Goal: Task Accomplishment & Management: Complete application form

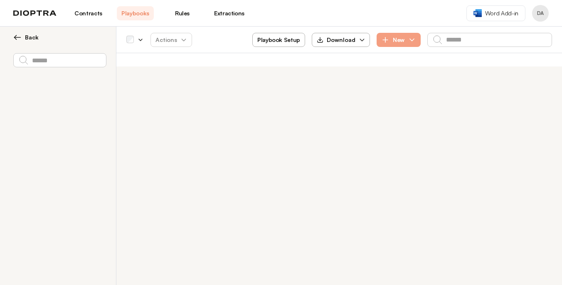
click at [137, 15] on link "Playbooks" at bounding box center [135, 13] width 37 height 14
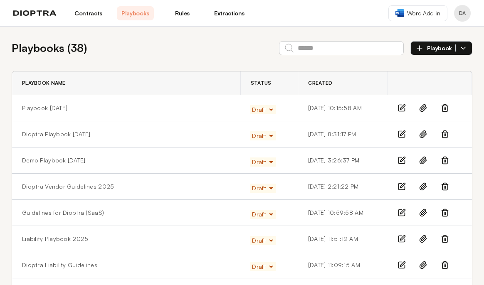
click at [269, 109] on icon "button" at bounding box center [270, 110] width 3 height 2
click at [254, 123] on button "Active" at bounding box center [266, 127] width 31 height 15
click at [268, 138] on icon "button" at bounding box center [271, 136] width 7 height 7
click at [253, 153] on button "Active" at bounding box center [266, 153] width 31 height 15
click at [252, 160] on span "Draft" at bounding box center [263, 162] width 22 height 8
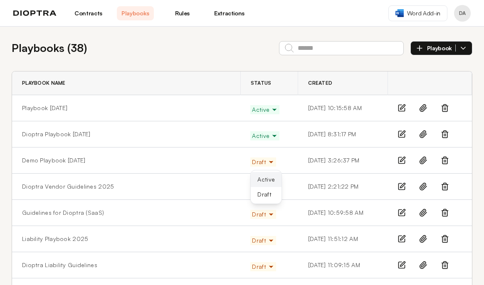
click at [251, 175] on button "Active" at bounding box center [266, 179] width 31 height 15
click at [252, 192] on button "Draft" at bounding box center [262, 188] width 25 height 9
click at [257, 205] on button "Active" at bounding box center [266, 205] width 31 height 15
click at [254, 216] on span "Draft" at bounding box center [263, 214] width 22 height 8
click at [252, 231] on button "Active" at bounding box center [266, 231] width 31 height 15
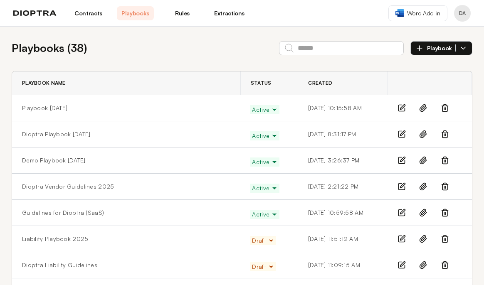
click at [252, 244] on span "Draft" at bounding box center [263, 241] width 22 height 8
click at [251, 259] on button "Active" at bounding box center [266, 258] width 31 height 15
click at [252, 268] on span "Draft" at bounding box center [263, 267] width 22 height 8
click at [251, 284] on button "Active" at bounding box center [266, 284] width 31 height 15
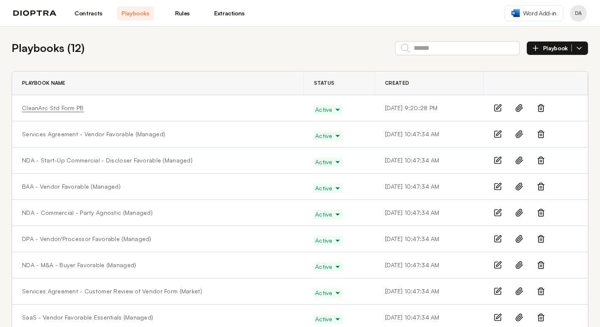
click at [70, 109] on link "CleanArc Std Form PB" at bounding box center [53, 108] width 62 height 8
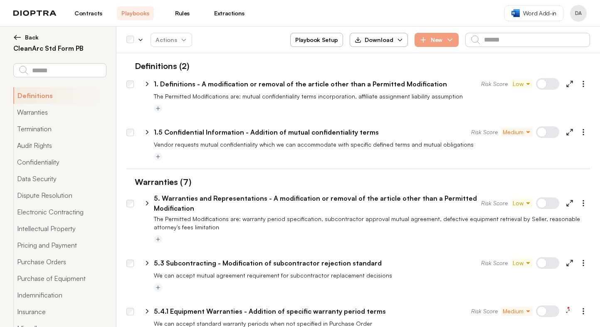
click at [146, 85] on icon at bounding box center [146, 83] width 7 height 7
select select "**********"
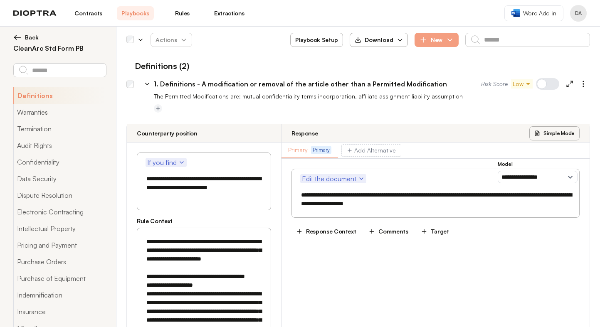
click at [146, 85] on icon at bounding box center [146, 83] width 7 height 7
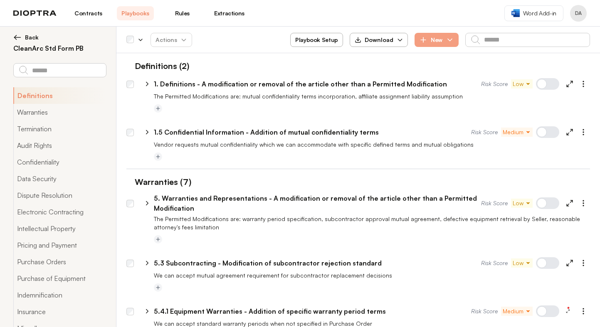
click at [86, 14] on link "Contracts" at bounding box center [88, 13] width 37 height 14
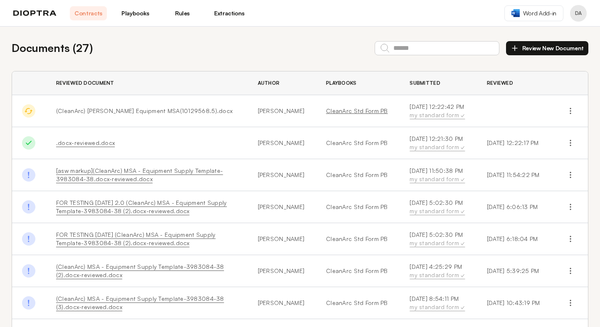
click at [326, 111] on link "CleanArc Std Form PB" at bounding box center [358, 111] width 64 height 8
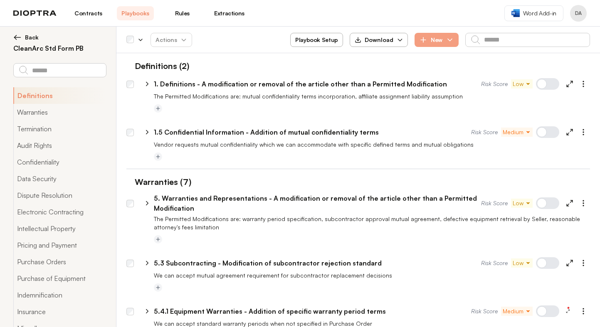
scroll to position [25, 0]
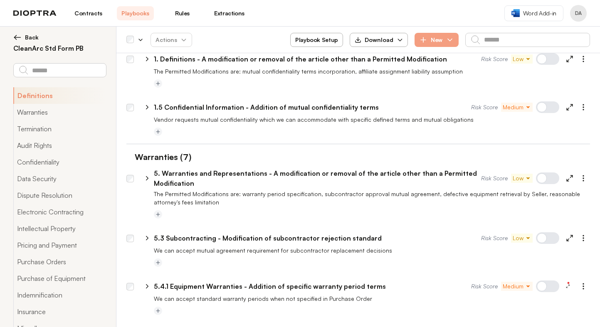
click at [146, 108] on icon at bounding box center [146, 107] width 7 height 7
select select "**********"
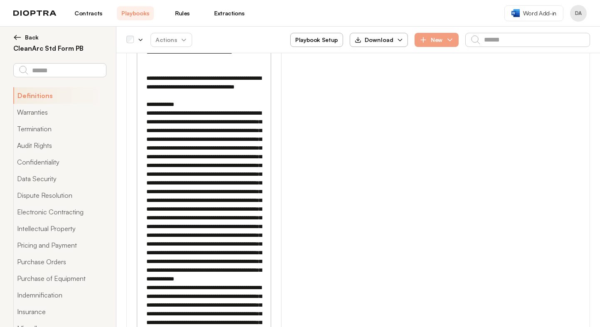
scroll to position [741, 0]
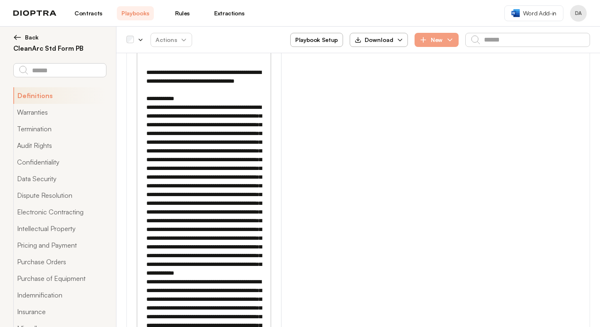
drag, startPoint x: 147, startPoint y: 158, endPoint x: 191, endPoint y: 180, distance: 48.7
click at [191, 180] on textarea at bounding box center [203, 321] width 123 height 1423
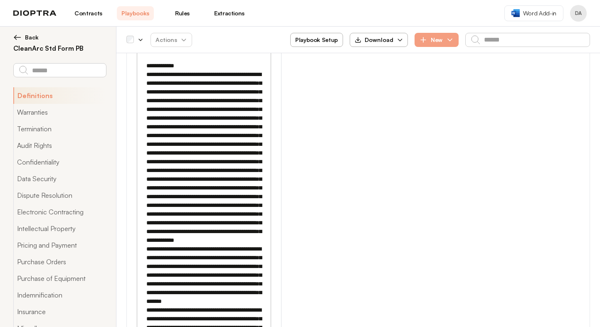
scroll to position [774, 0]
click at [222, 150] on textarea at bounding box center [203, 289] width 123 height 1423
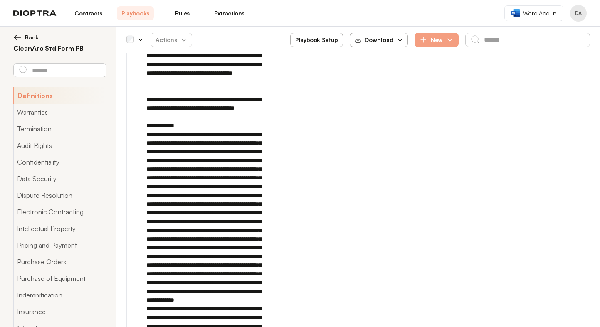
scroll to position [715, 0]
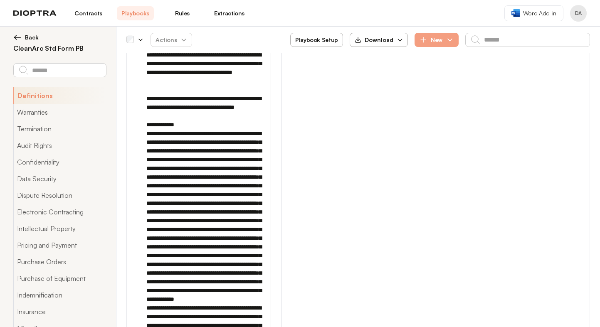
drag, startPoint x: 148, startPoint y: 186, endPoint x: 209, endPoint y: 223, distance: 71.4
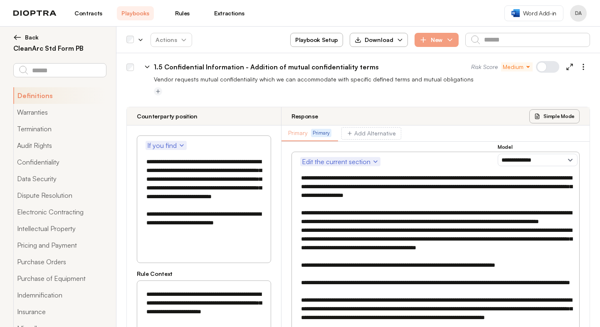
scroll to position [98, 0]
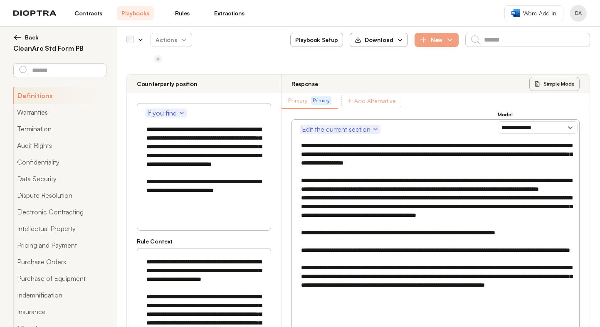
click at [368, 101] on button "Add Alternative" at bounding box center [371, 101] width 60 height 12
select select
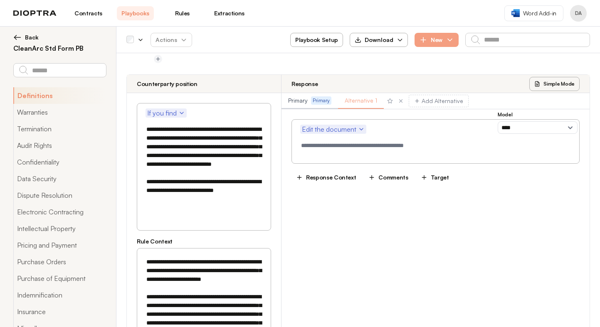
click at [297, 100] on span "Primary" at bounding box center [298, 100] width 20 height 8
type textarea "**********"
select select "**********"
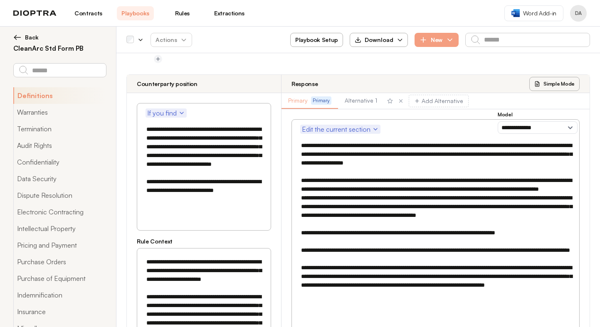
drag, startPoint x: 301, startPoint y: 144, endPoint x: 356, endPoint y: 222, distance: 94.8
click at [356, 221] on textarea at bounding box center [435, 233] width 277 height 192
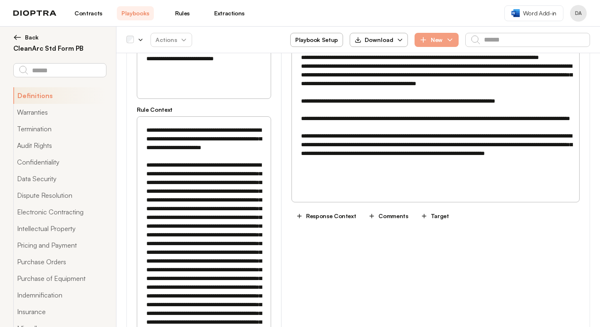
scroll to position [229, 0]
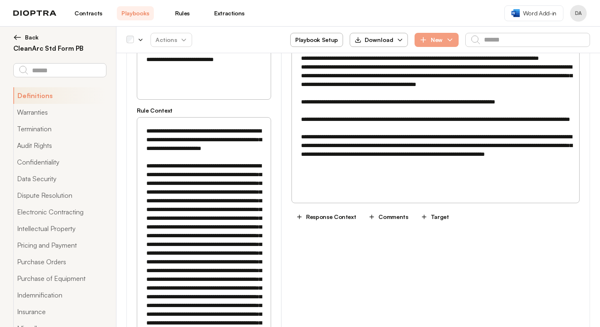
click at [401, 186] on textarea at bounding box center [435, 102] width 277 height 192
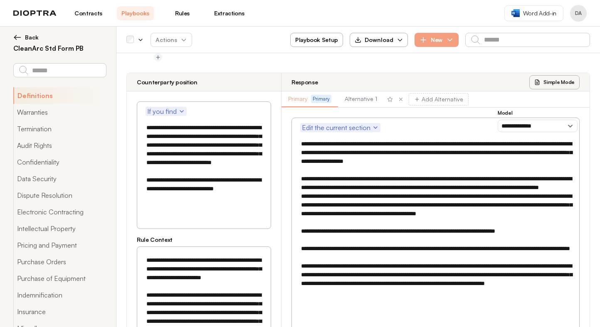
scroll to position [36, 0]
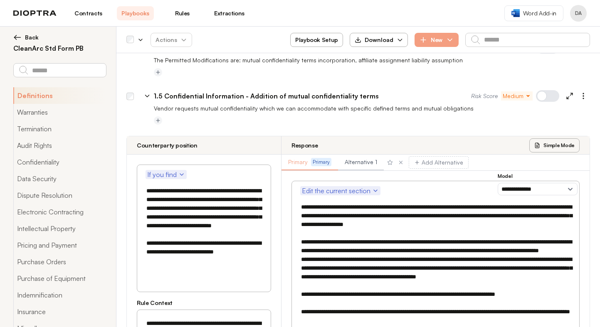
click at [359, 160] on span "Alternative 1" at bounding box center [361, 162] width 32 height 8
select select
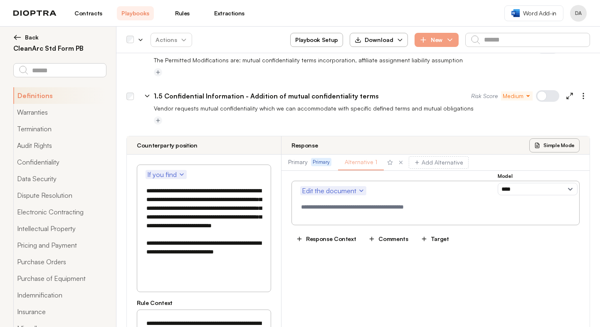
click at [310, 211] on textarea at bounding box center [435, 209] width 277 height 21
paste textarea "**********"
type textarea "**********"
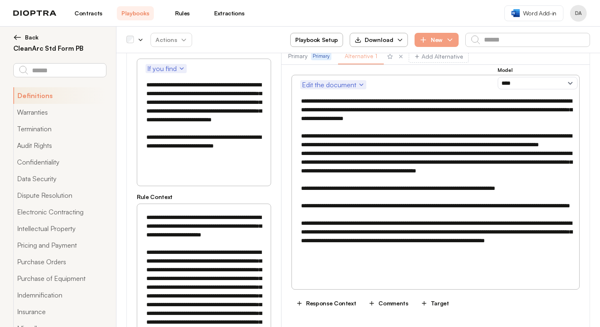
scroll to position [163, 0]
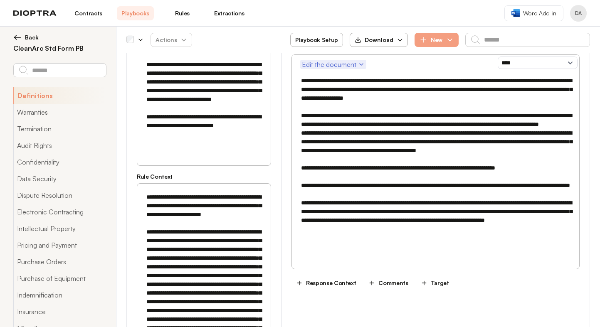
click at [313, 282] on button "Response Context" at bounding box center [325, 283] width 69 height 14
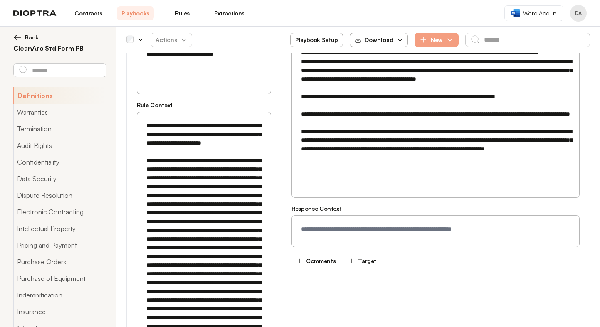
scroll to position [241, 0]
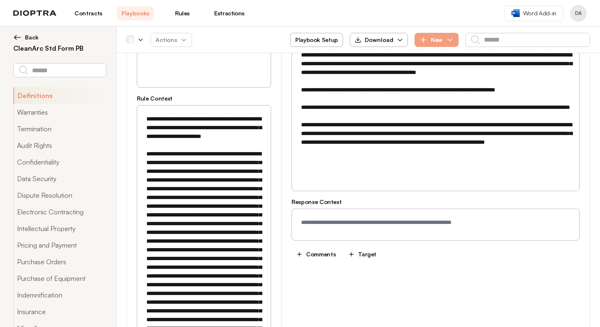
click at [318, 224] on textarea at bounding box center [435, 224] width 277 height 21
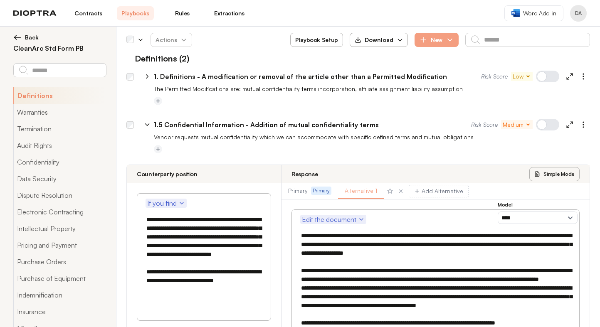
scroll to position [37, 0]
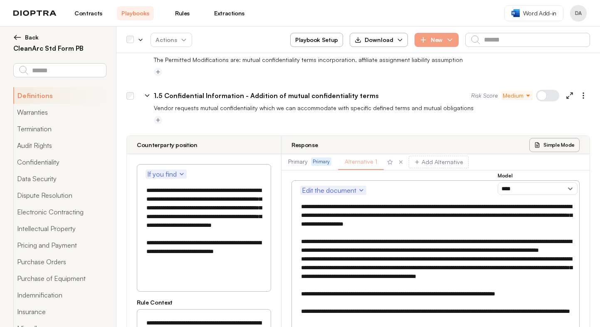
type textarea "**********"
click at [357, 162] on span "Alternative 1" at bounding box center [361, 162] width 32 height 8
click at [365, 161] on span "Alternative 1" at bounding box center [361, 162] width 32 height 8
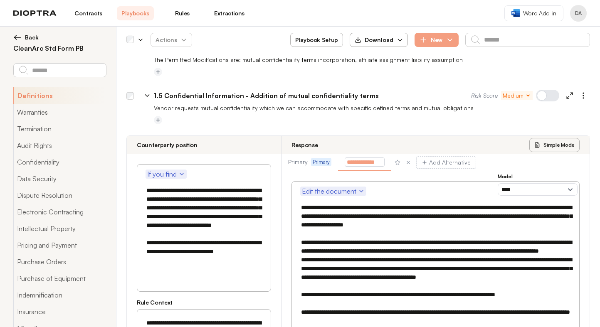
drag, startPoint x: 380, startPoint y: 162, endPoint x: 342, endPoint y: 162, distance: 37.4
click at [342, 162] on div "**********" at bounding box center [364, 162] width 53 height 17
type input "*****"
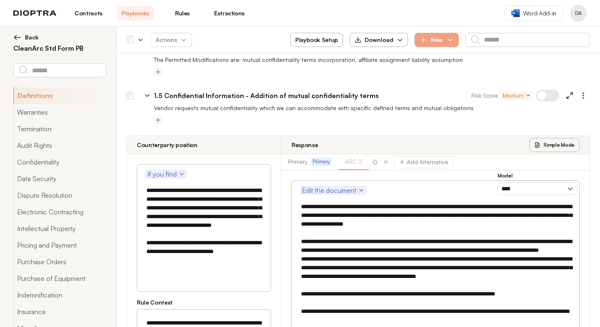
click at [397, 124] on div at bounding box center [372, 121] width 436 height 10
